Goal: Information Seeking & Learning: Learn about a topic

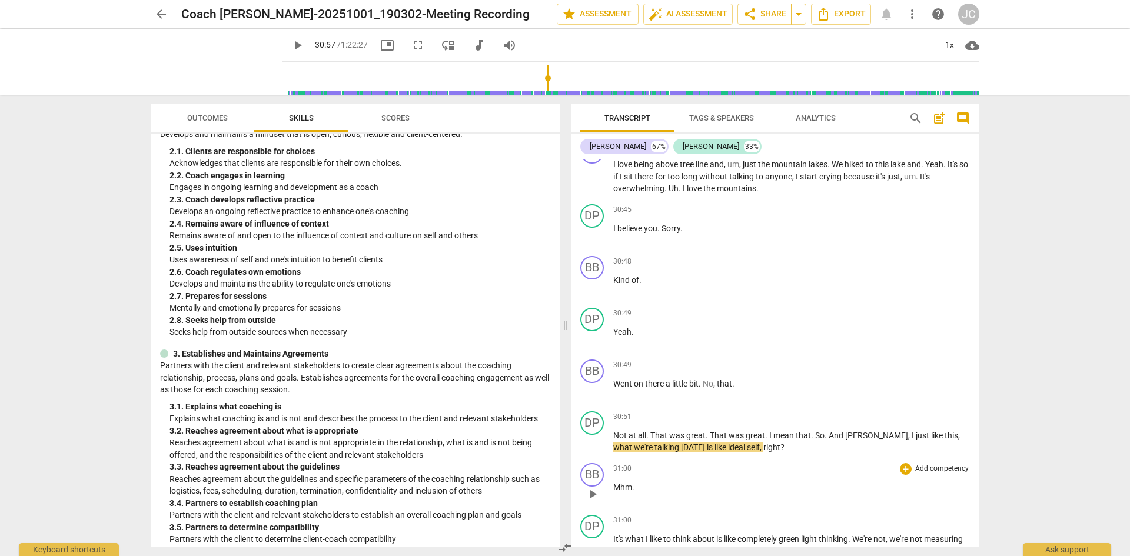
scroll to position [9436, 0]
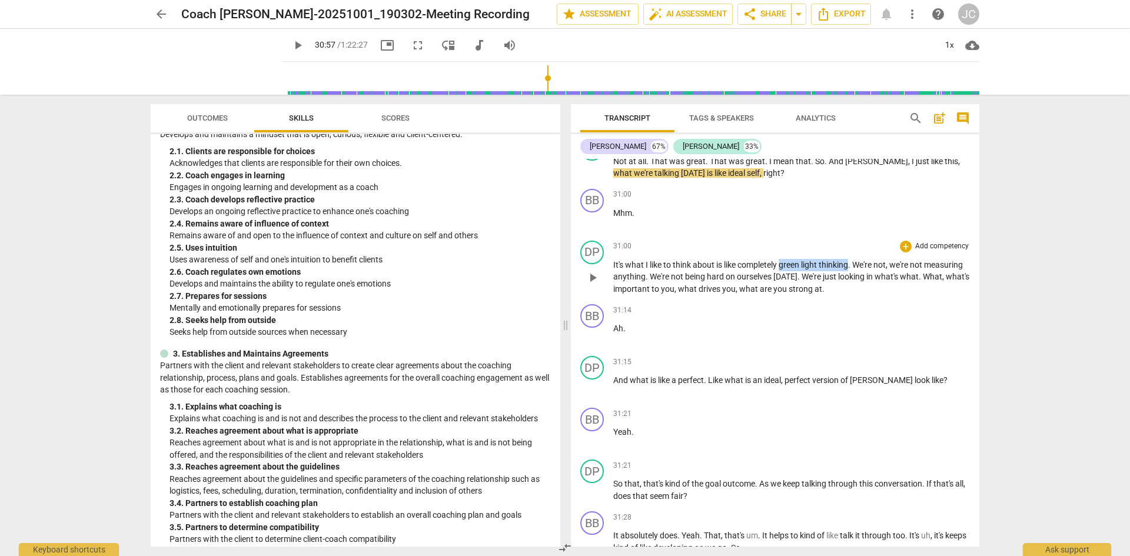
drag, startPoint x: 782, startPoint y: 263, endPoint x: 852, endPoint y: 263, distance: 70.6
click at [852, 263] on p "It's what I like to think about is like completely green light thinking . We're…" at bounding box center [791, 277] width 357 height 36
click at [751, 281] on p "It's what I like to think about is like completely green light thinking . We're…" at bounding box center [791, 277] width 357 height 36
click at [815, 289] on span "strong" at bounding box center [802, 288] width 26 height 9
click at [906, 291] on p "It's what I like to think about is like completely green light thinking . We're…" at bounding box center [791, 277] width 357 height 36
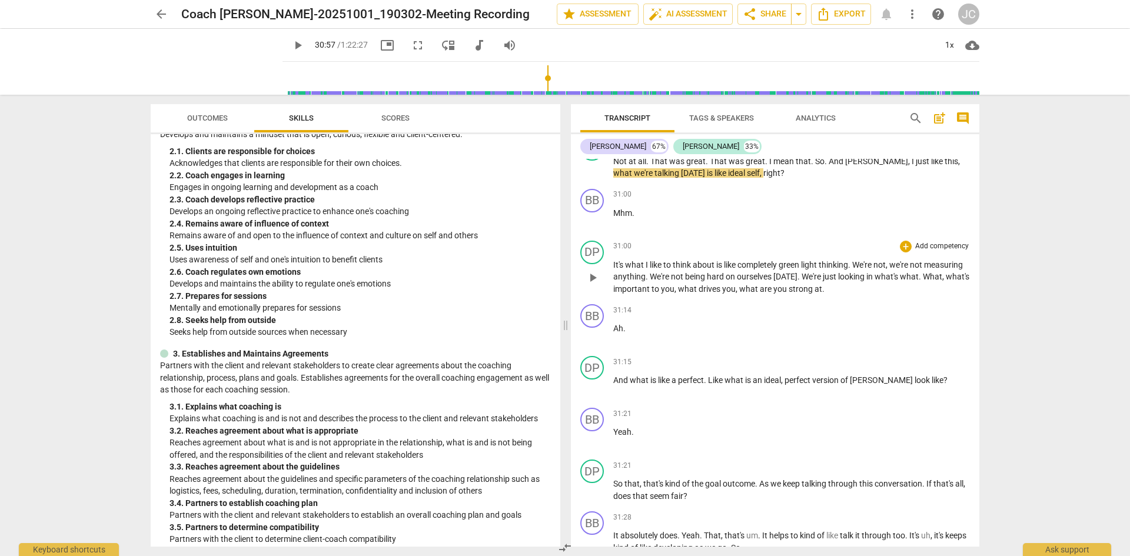
scroll to position [9162, 0]
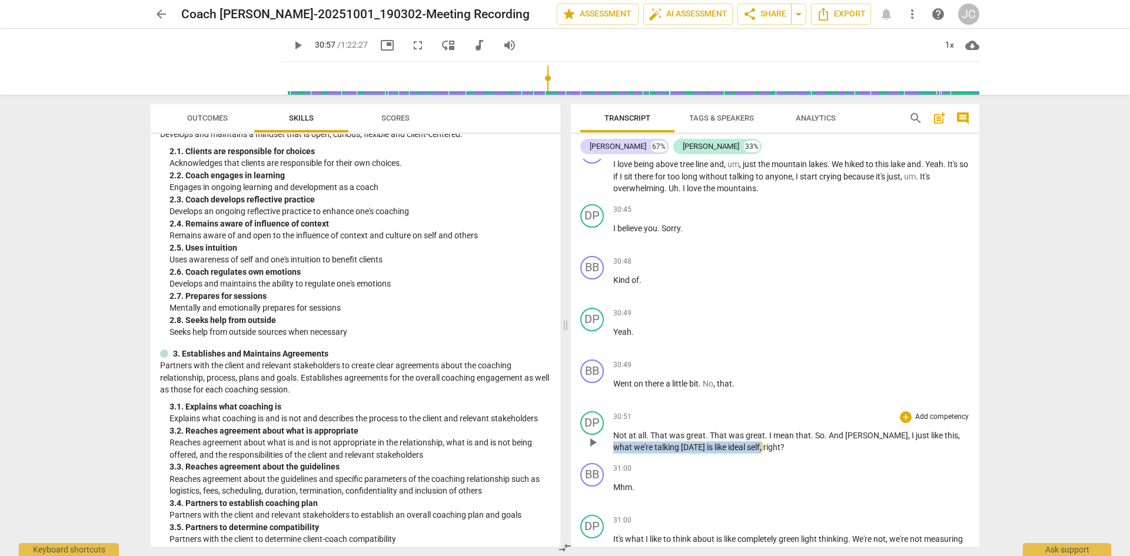
drag, startPoint x: 916, startPoint y: 437, endPoint x: 720, endPoint y: 447, distance: 196.9
click at [720, 447] on p "Not at all . That was great . That was great . I mean that . So . And [PERSON_N…" at bounding box center [791, 442] width 357 height 24
click at [291, 42] on span "play_arrow" at bounding box center [298, 45] width 14 height 14
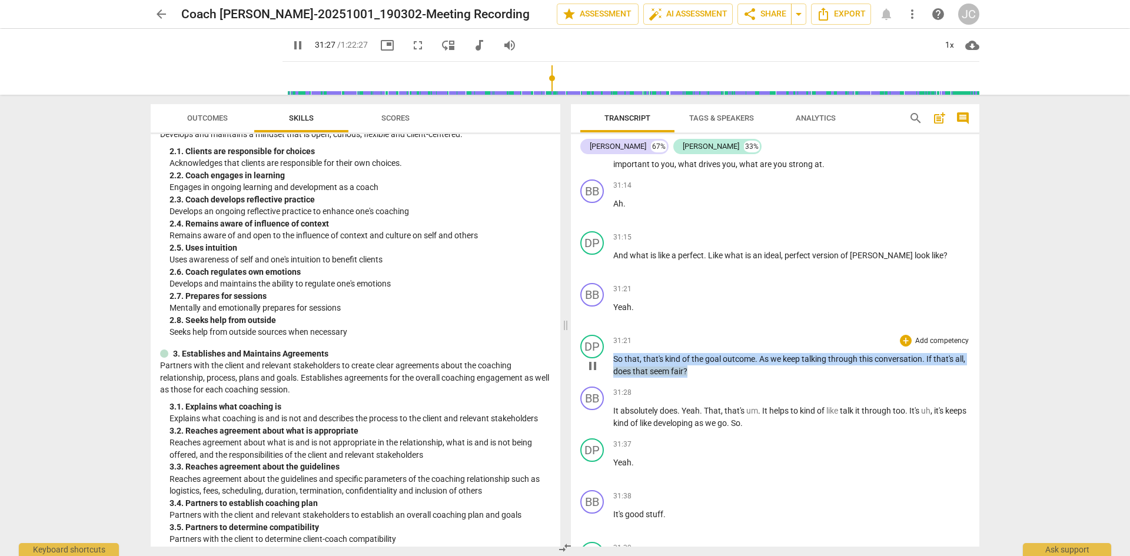
drag, startPoint x: 712, startPoint y: 369, endPoint x: 610, endPoint y: 365, distance: 101.3
click at [610, 365] on div "DP play_arrow pause 31:21 + Add competency keyboard_arrow_right So that , that'…" at bounding box center [775, 356] width 409 height 52
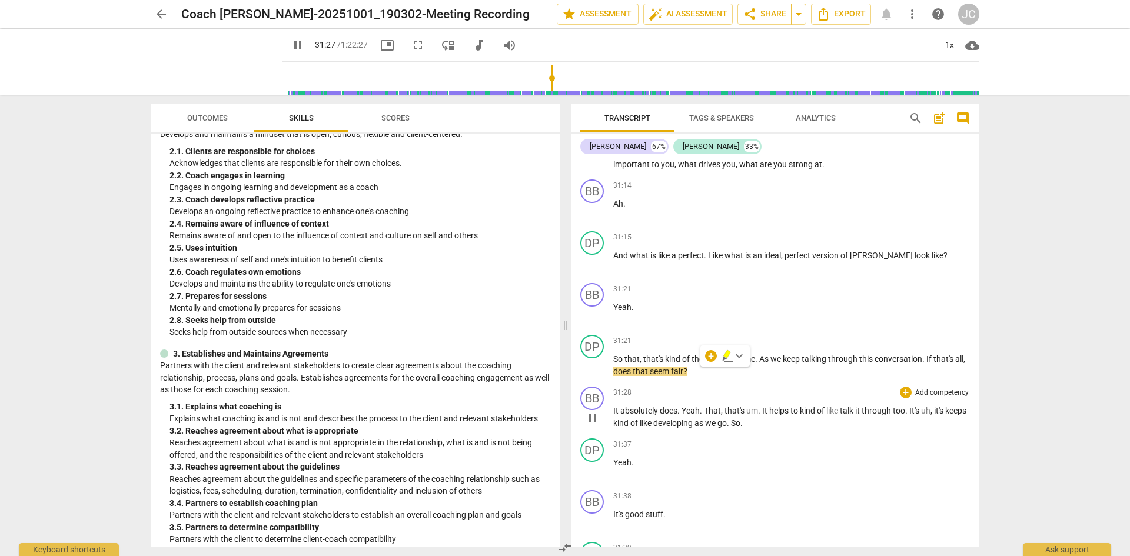
click at [644, 382] on div "BB play_arrow pause 31:28 + Add competency keyboard_arrow_right It absolutely d…" at bounding box center [775, 408] width 409 height 52
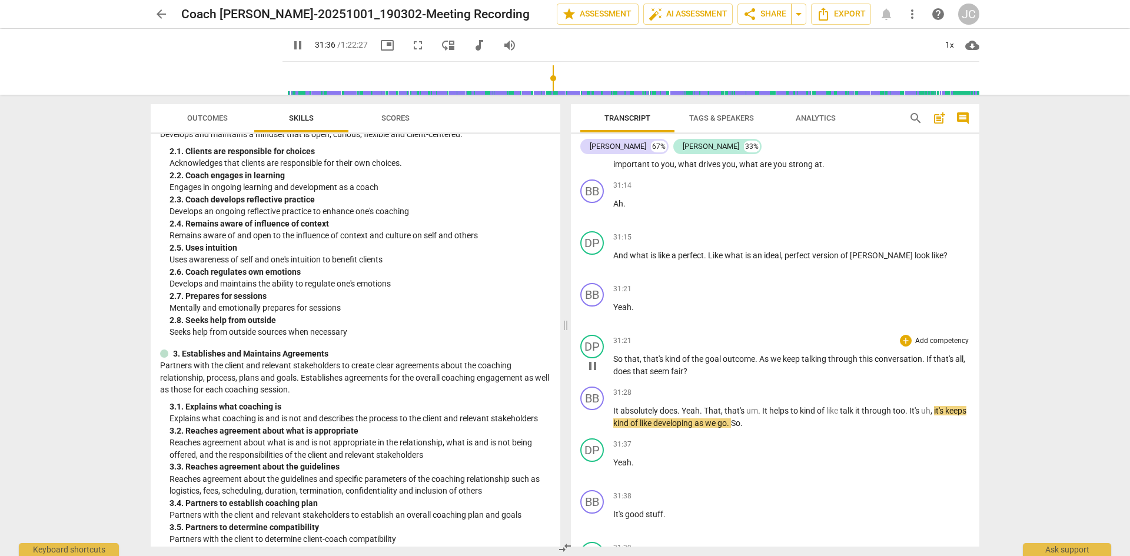
click at [688, 368] on span "?" at bounding box center [685, 371] width 4 height 9
click at [594, 423] on span "pause" at bounding box center [593, 418] width 14 height 14
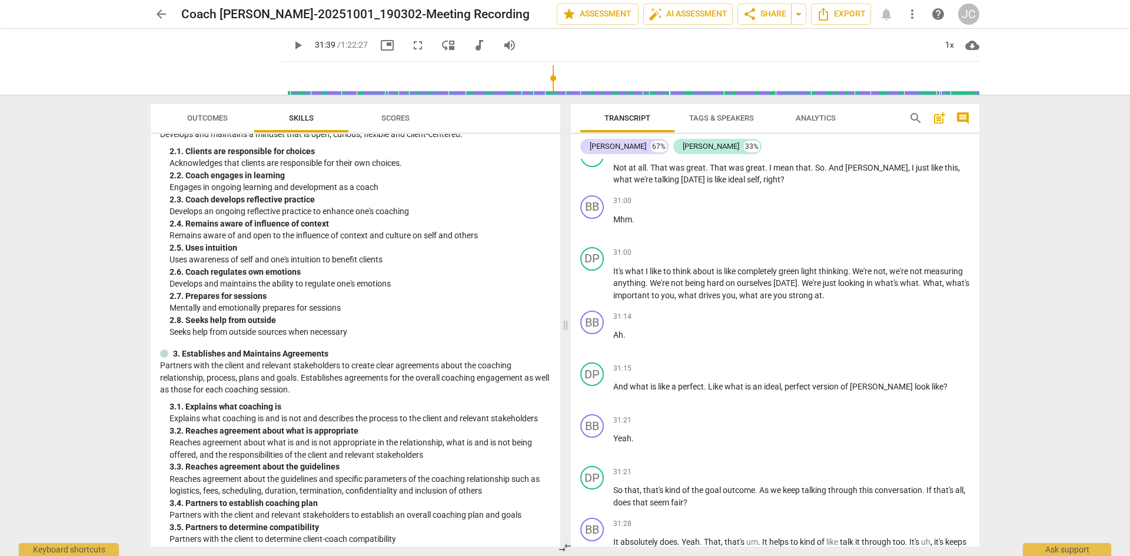
scroll to position [9353, 0]
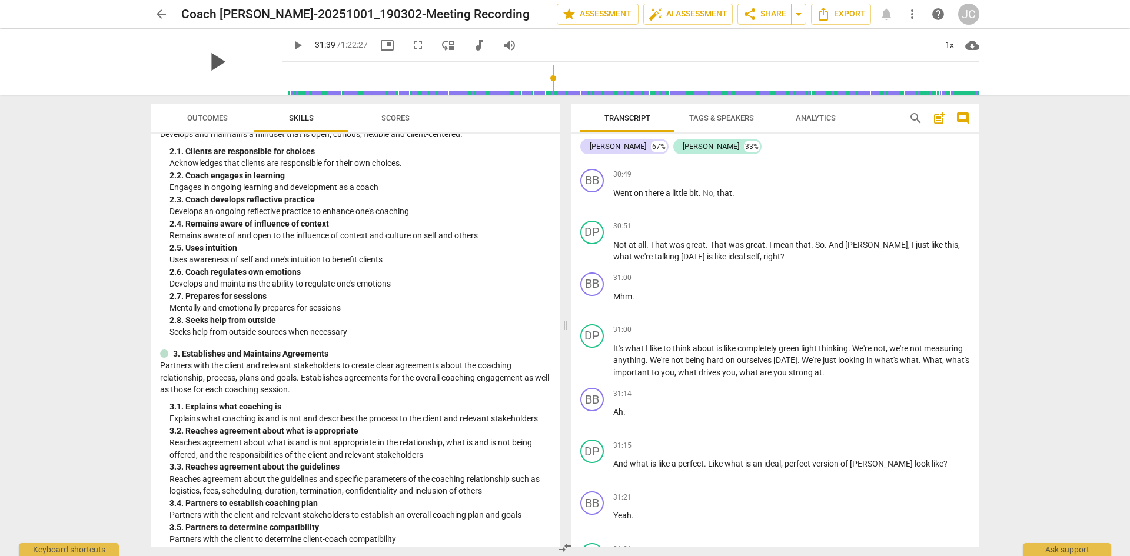
click at [211, 61] on span "play_arrow" at bounding box center [216, 62] width 31 height 31
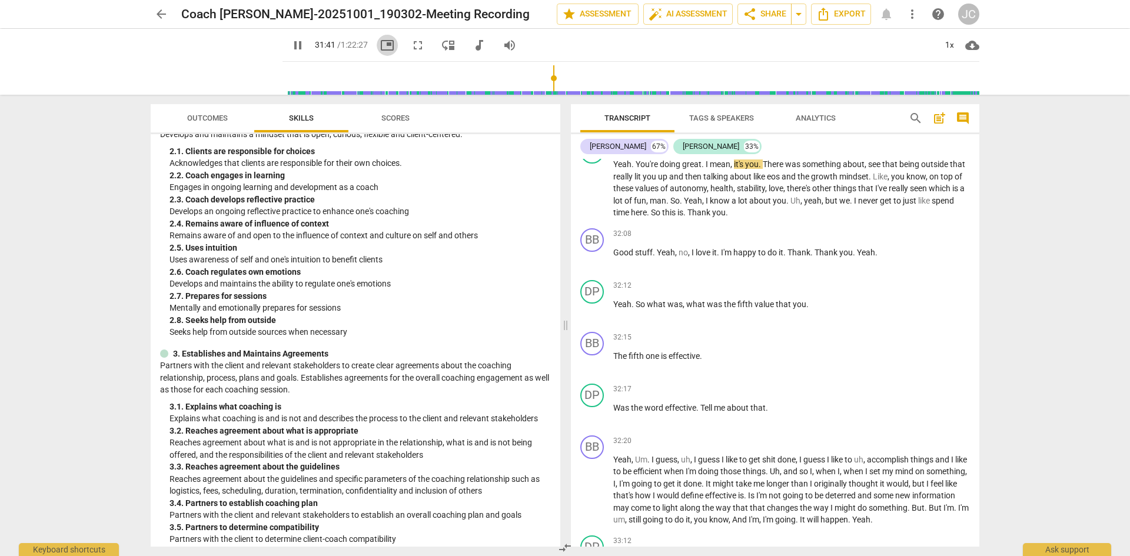
click at [380, 45] on span "picture_in_picture" at bounding box center [387, 45] width 14 height 14
click at [592, 489] on span "pause" at bounding box center [593, 491] width 14 height 14
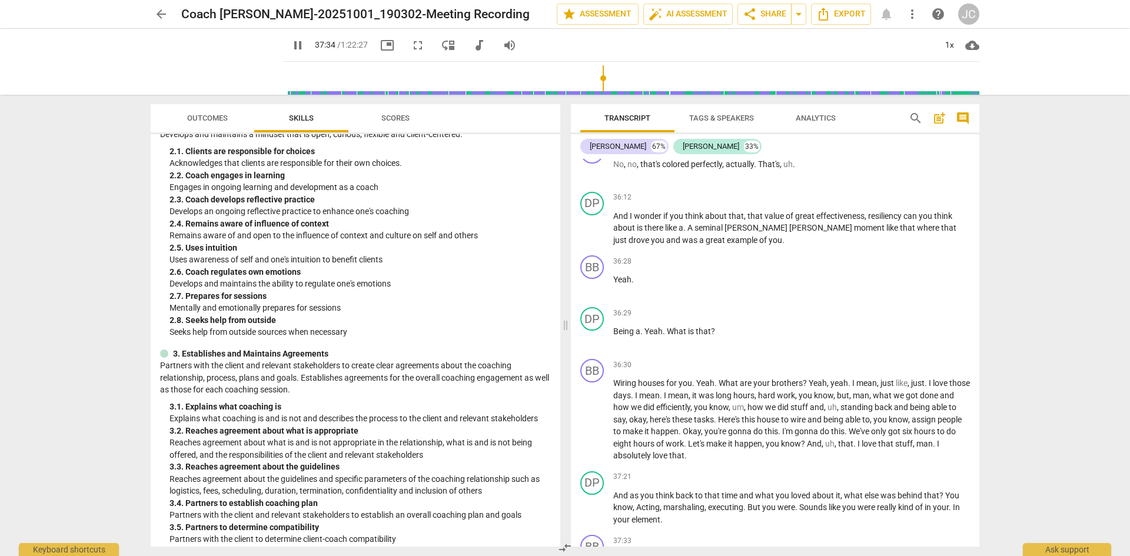
scroll to position [11181, 0]
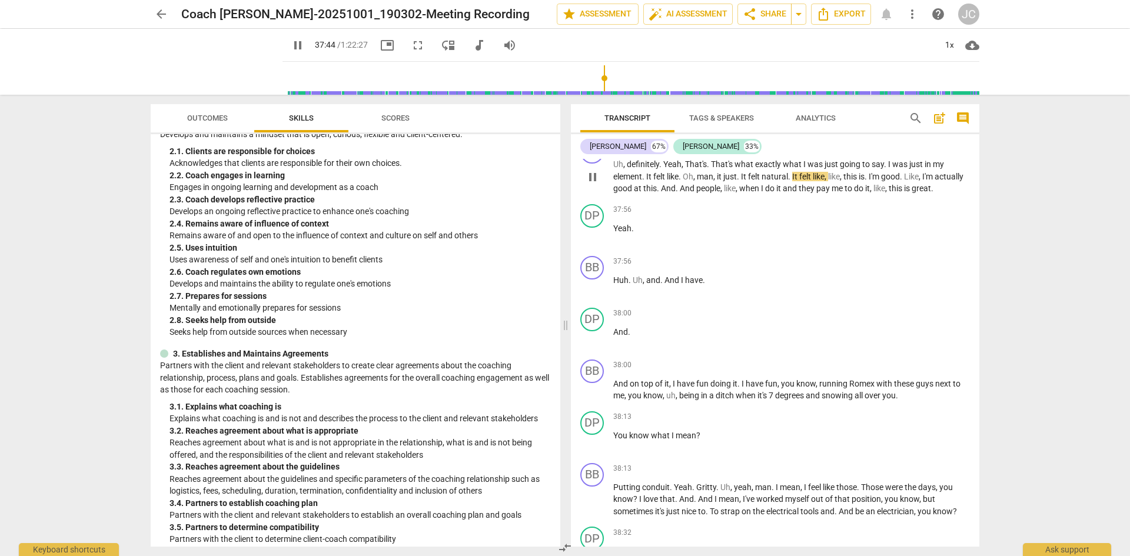
click at [593, 178] on span "pause" at bounding box center [593, 177] width 14 height 14
click at [595, 435] on div "DP" at bounding box center [592, 423] width 24 height 24
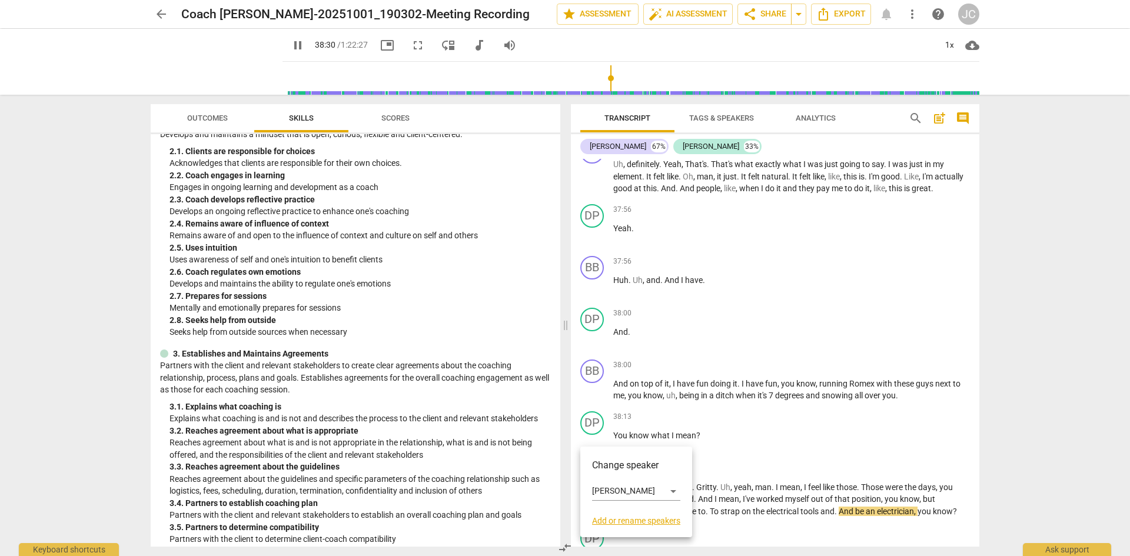
click at [634, 464] on h3 "Change speaker" at bounding box center [636, 466] width 88 height 14
click at [679, 490] on div "[PERSON_NAME]" at bounding box center [636, 491] width 88 height 19
click at [635, 466] on li "[PERSON_NAME]" at bounding box center [636, 469] width 89 height 22
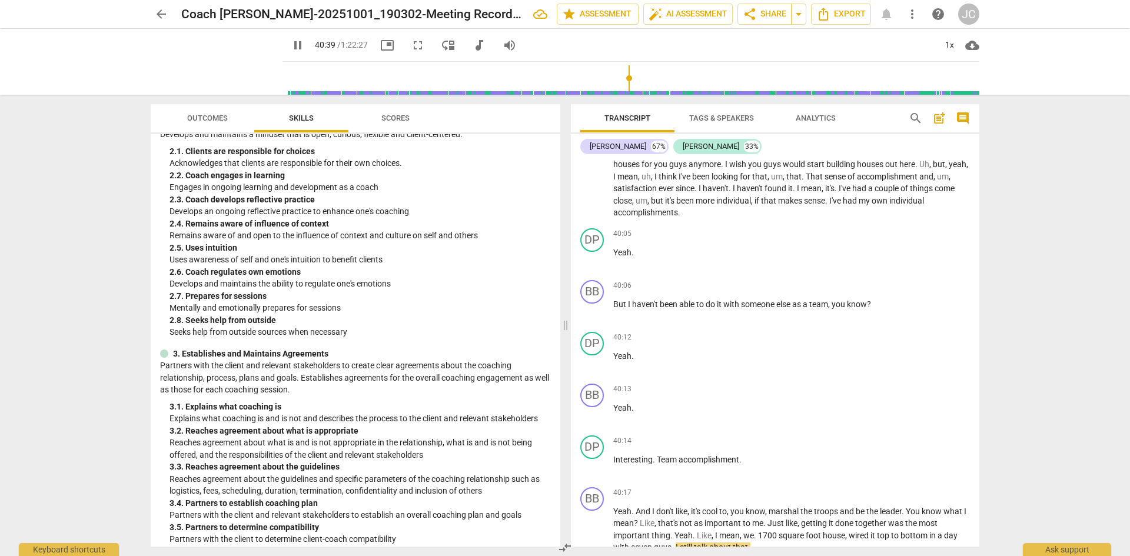
scroll to position [12375, 0]
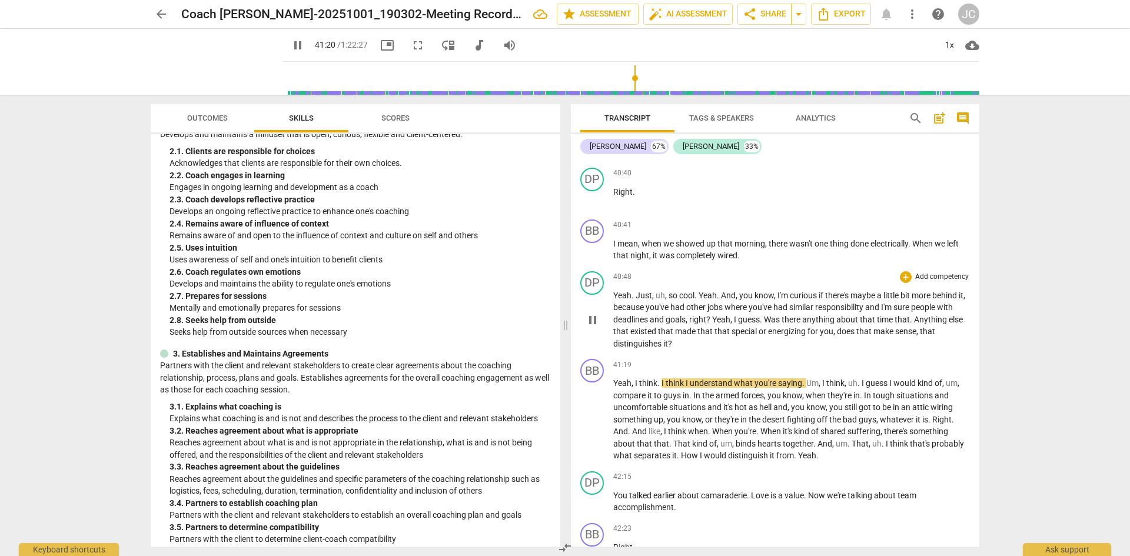
click at [590, 327] on span "pause" at bounding box center [593, 320] width 14 height 14
drag, startPoint x: 915, startPoint y: 331, endPoint x: 836, endPoint y: 343, distance: 79.1
click at [836, 343] on p "Yeah . Just , uh , so cool . Yeah . And , you know , I'm curious if there's may…" at bounding box center [791, 320] width 357 height 61
copy p "Anything else that existed that made that that special or energizing for you ,"
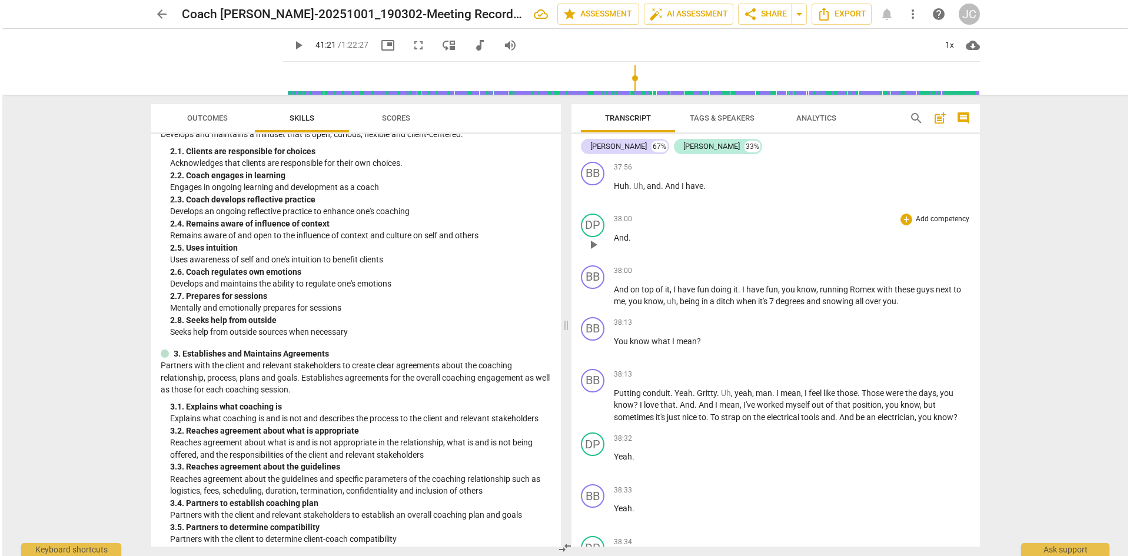
scroll to position [11001, 0]
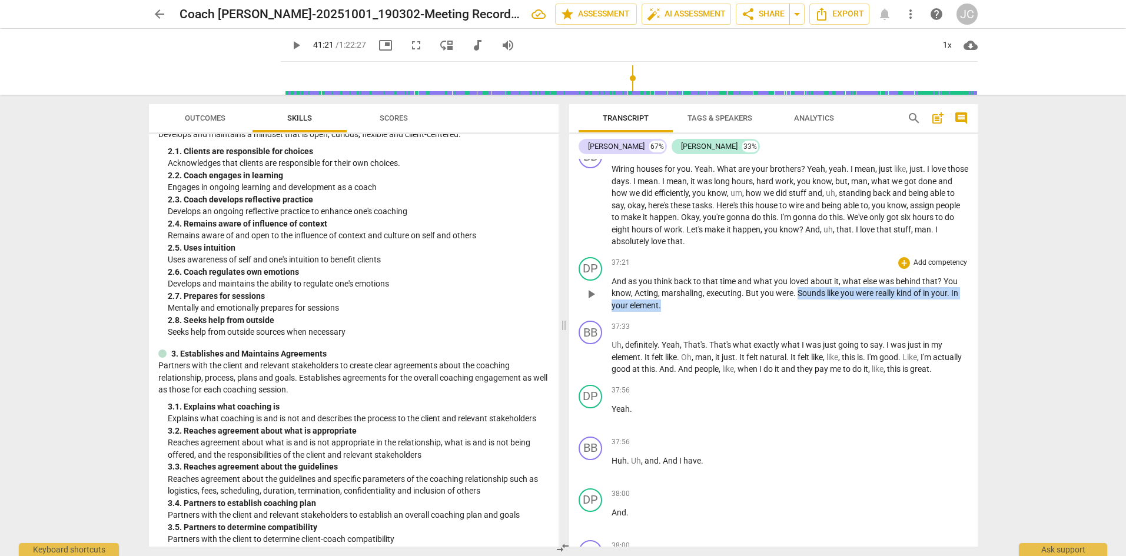
drag, startPoint x: 808, startPoint y: 294, endPoint x: 682, endPoint y: 304, distance: 125.8
click at [682, 304] on p "And as you think back to that time and what you loved about it , what else was …" at bounding box center [790, 293] width 357 height 36
copy p "Sounds like you were really kind of in your . In your element ."
click at [768, 304] on p "And as you think back to that time and what you loved about it , what else was …" at bounding box center [791, 293] width 357 height 36
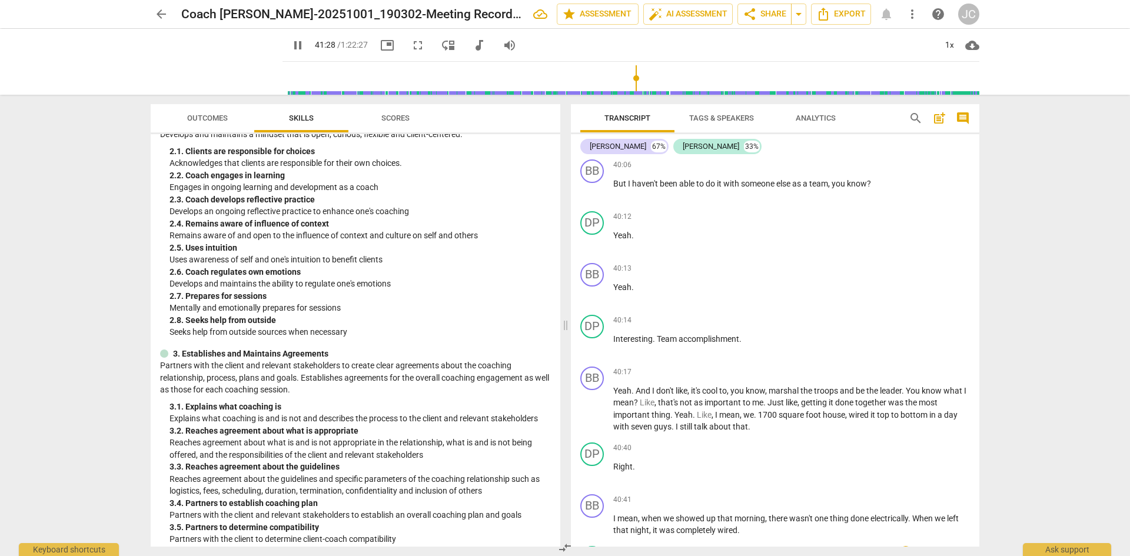
scroll to position [12375, 0]
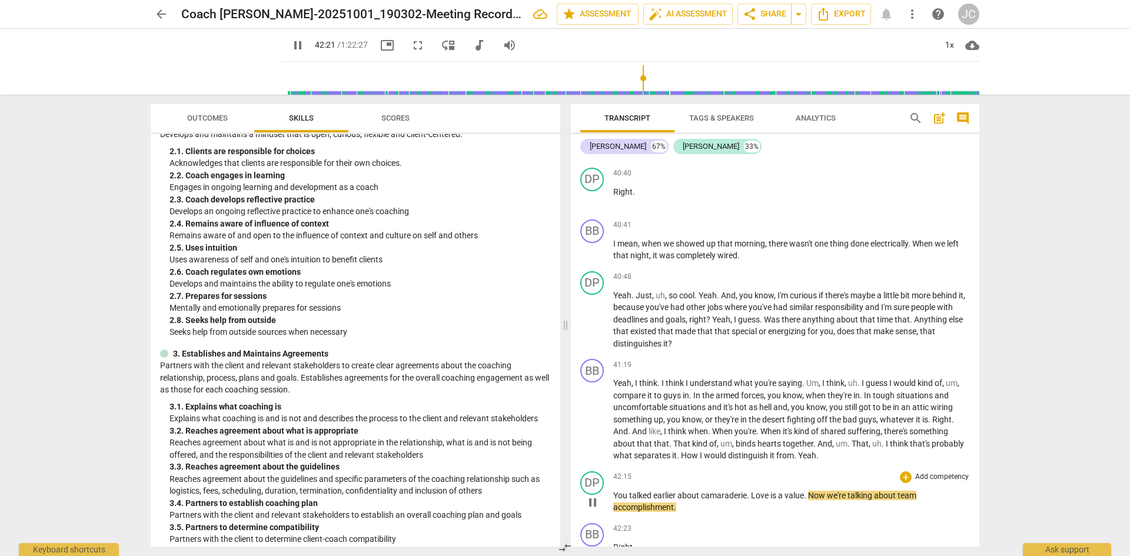
click at [593, 510] on span "pause" at bounding box center [593, 503] width 14 height 14
type input "2543"
click at [615, 500] on span "You" at bounding box center [621, 495] width 16 height 9
click at [698, 514] on p "You talked [PERSON_NAME] about camaraderie . Love is a value . Now we're talkin…" at bounding box center [791, 502] width 357 height 24
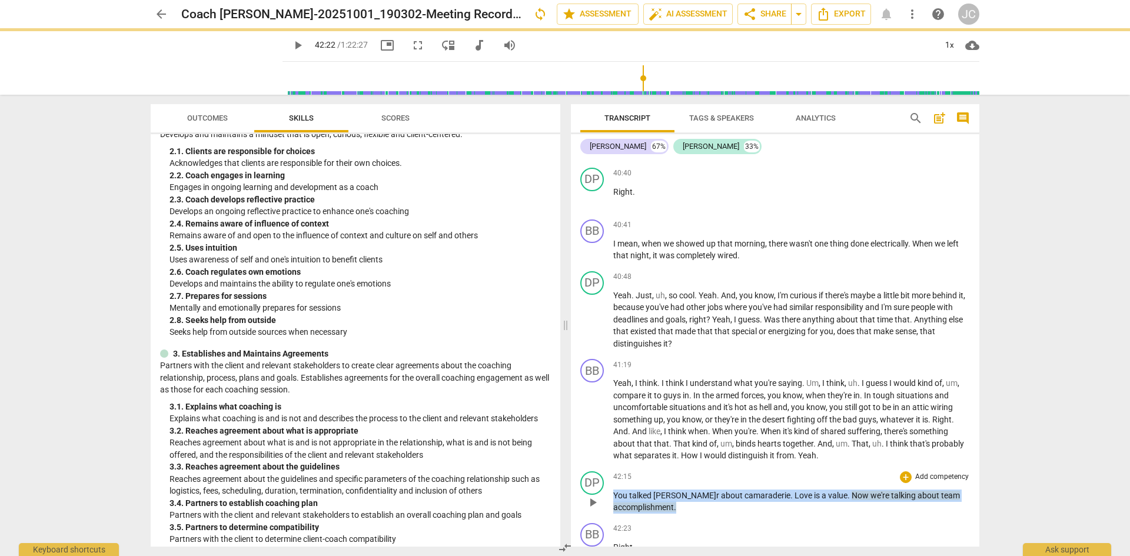
drag, startPoint x: 607, startPoint y: 514, endPoint x: 620, endPoint y: 513, distance: 12.4
click at [611, 510] on div "DP play_arrow pause 42:15 + Add competency keyboard_arrow_right You talked [PER…" at bounding box center [775, 493] width 409 height 52
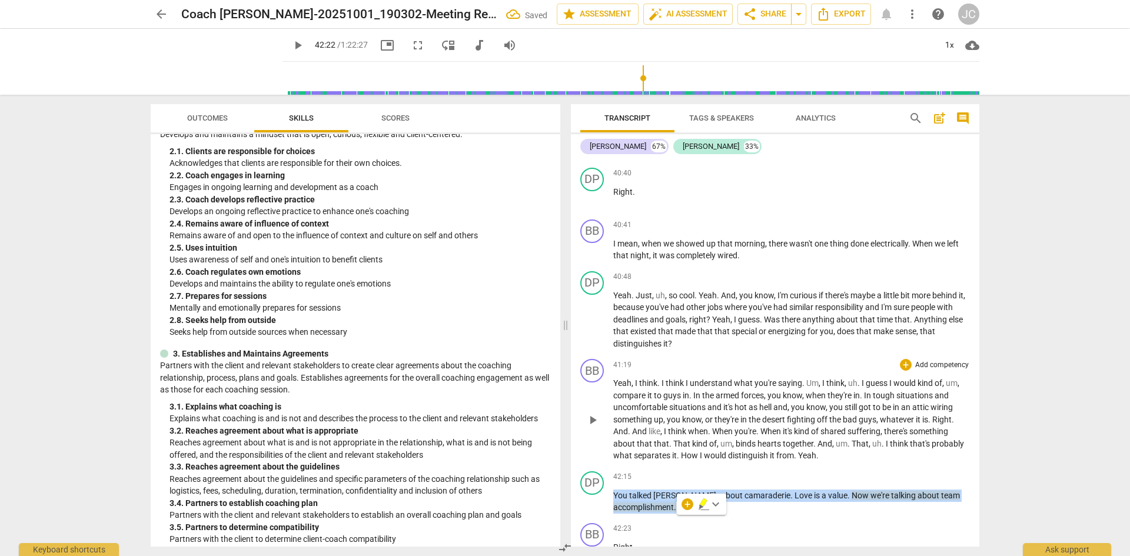
copy p "You talked [PERSON_NAME] about camaraderie . Love is a value . Now we're talkin…"
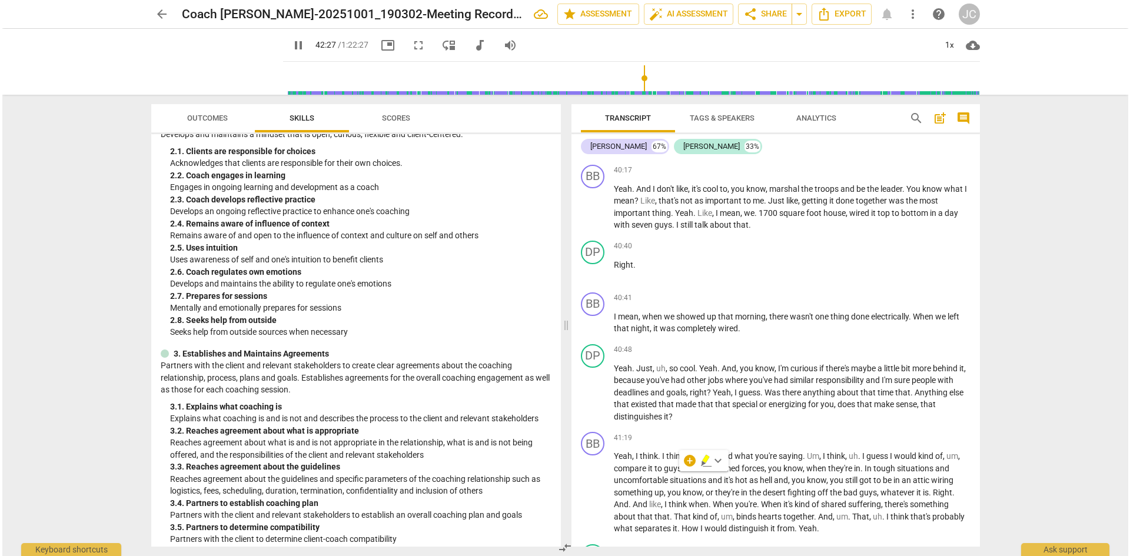
scroll to position [12535, 0]
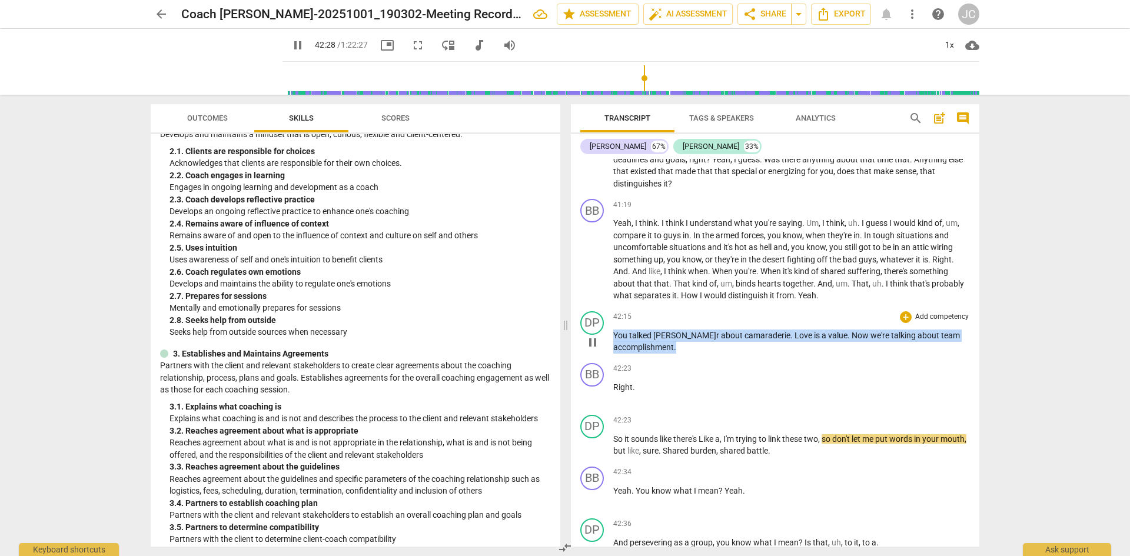
click at [745, 340] on span "camaraderie" at bounding box center [768, 335] width 46 height 9
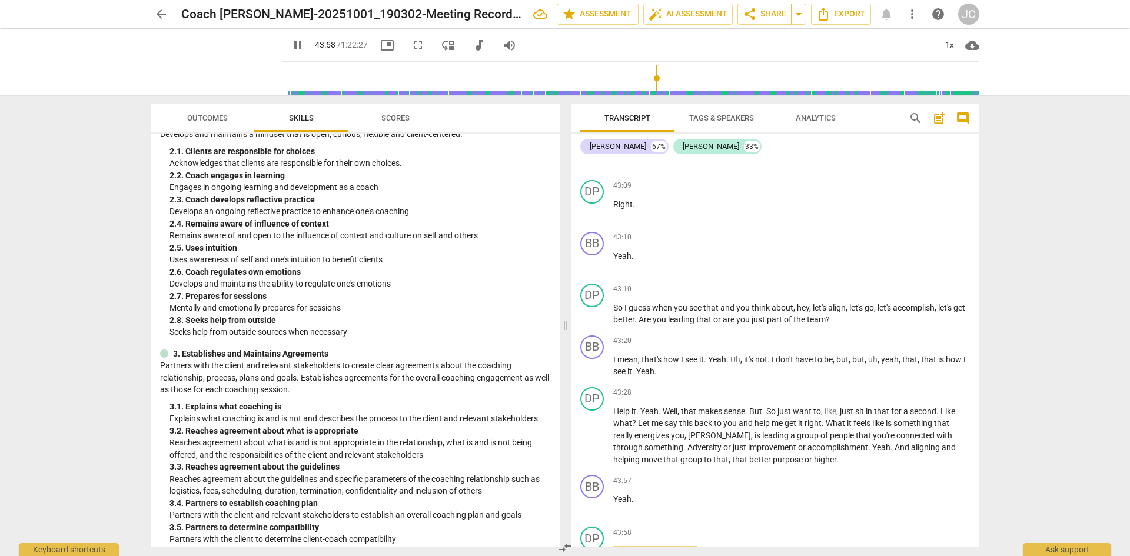
scroll to position [13583, 0]
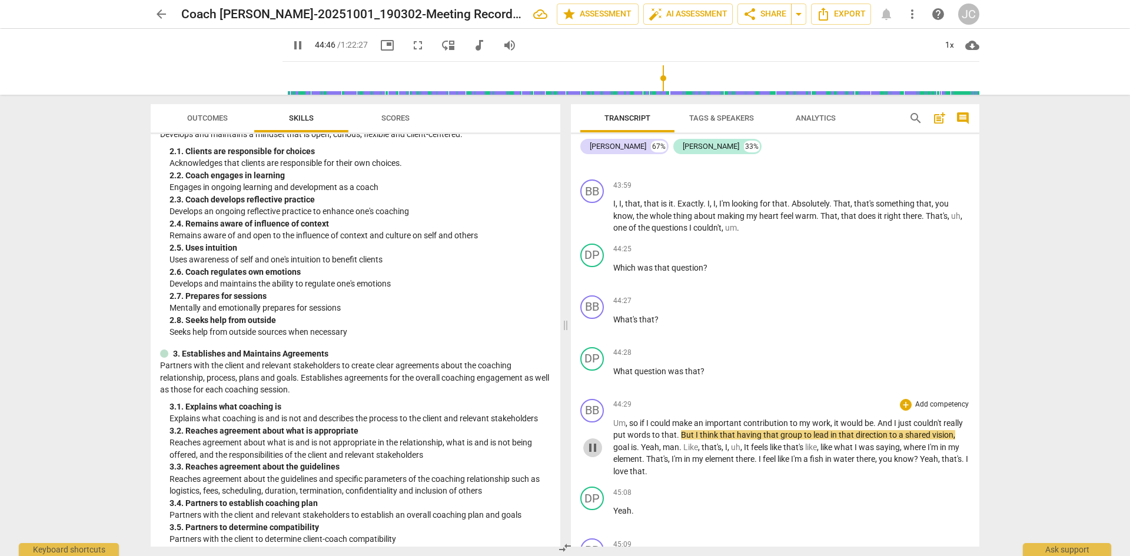
click at [593, 455] on span "pause" at bounding box center [593, 448] width 14 height 14
type input "2687"
